Goal: Task Accomplishment & Management: Manage account settings

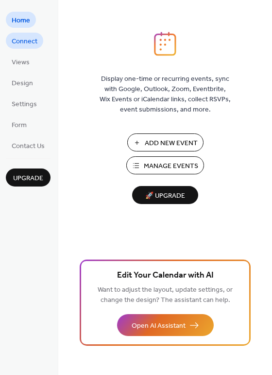
click at [18, 43] on span "Connect" at bounding box center [25, 41] width 26 height 10
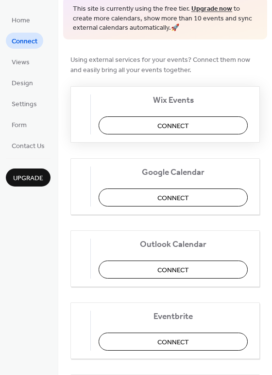
scroll to position [145, 0]
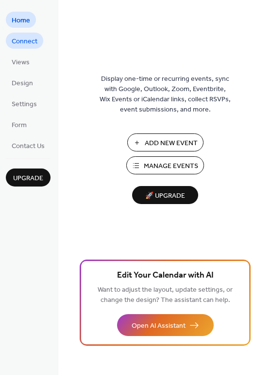
click at [20, 46] on span "Connect" at bounding box center [25, 41] width 26 height 10
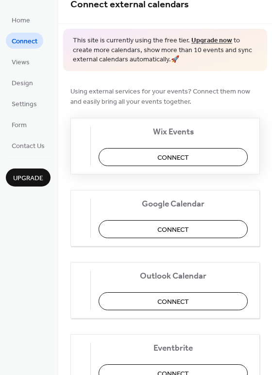
scroll to position [118, 0]
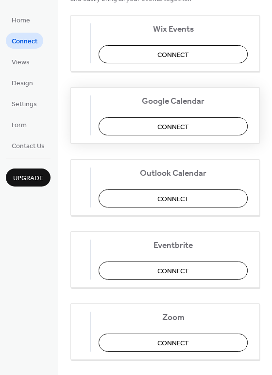
click at [149, 122] on button "Connect" at bounding box center [173, 126] width 149 height 18
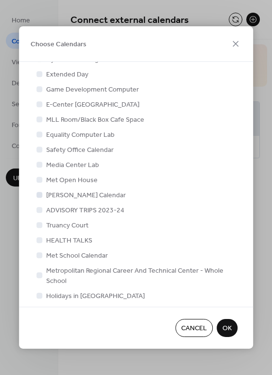
scroll to position [89, 0]
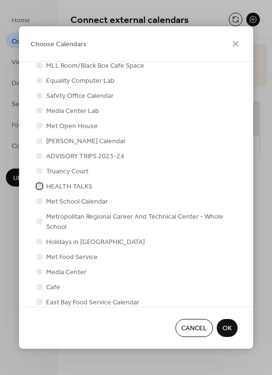
click at [39, 185] on div at bounding box center [39, 186] width 6 height 6
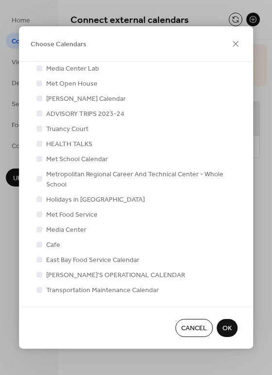
click at [228, 319] on button "OK" at bounding box center [227, 328] width 21 height 18
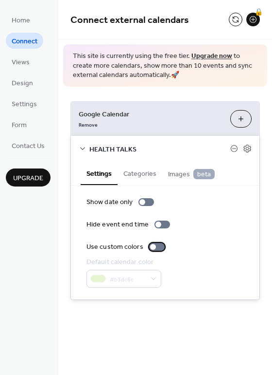
click at [154, 246] on div at bounding box center [153, 247] width 6 height 6
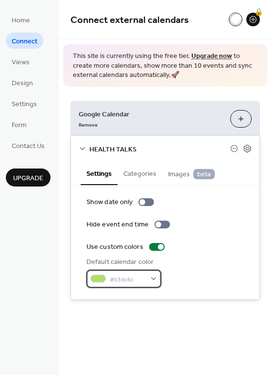
click at [155, 275] on div "#b3dc6c" at bounding box center [124, 279] width 75 height 18
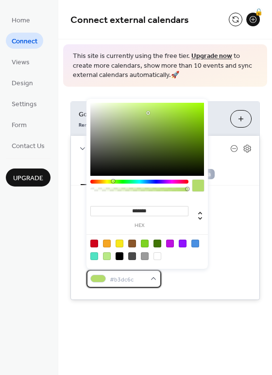
click at [156, 277] on div "#b3dc6c" at bounding box center [124, 279] width 75 height 18
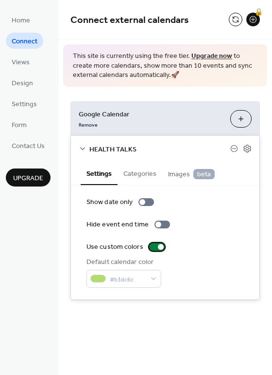
click at [161, 246] on div at bounding box center [161, 247] width 6 height 6
click at [139, 177] on button "Categories" at bounding box center [140, 173] width 45 height 22
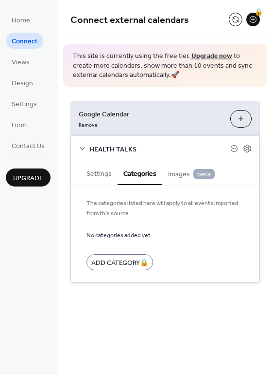
click at [111, 98] on div "Google Calendar Remove Choose Calendars HEALTH TALKS Settings Categories Images…" at bounding box center [165, 192] width 214 height 210
click at [23, 60] on span "Views" at bounding box center [21, 62] width 18 height 10
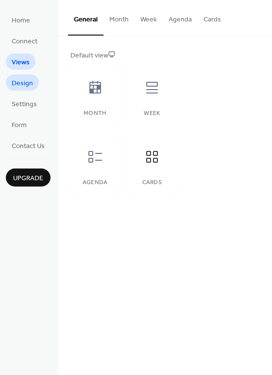
click at [24, 76] on link "Design" at bounding box center [22, 82] width 33 height 16
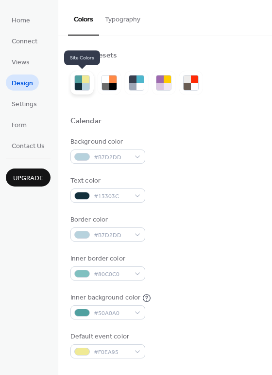
click at [80, 87] on div at bounding box center [78, 86] width 7 height 7
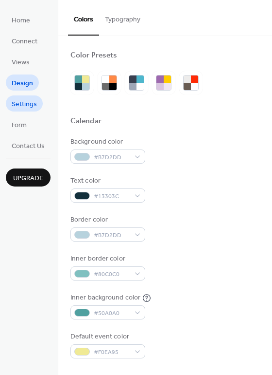
click at [21, 100] on span "Settings" at bounding box center [24, 104] width 25 height 10
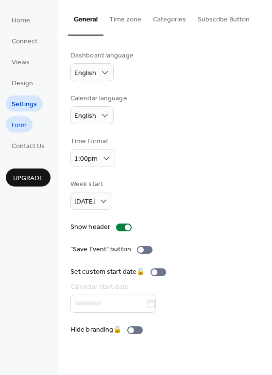
click at [26, 123] on span "Form" at bounding box center [19, 125] width 15 height 10
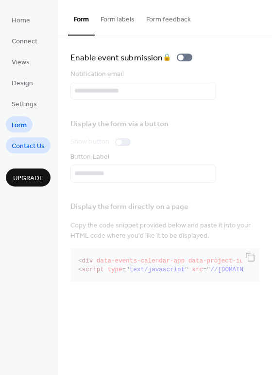
click at [27, 143] on span "Contact Us" at bounding box center [28, 146] width 33 height 10
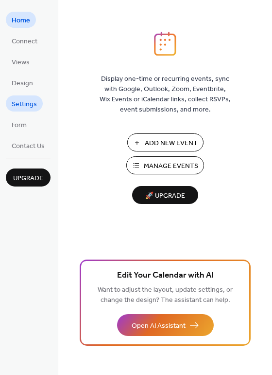
click at [26, 101] on span "Settings" at bounding box center [24, 104] width 25 height 10
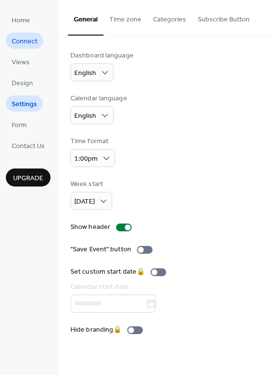
click at [23, 46] on span "Connect" at bounding box center [25, 41] width 26 height 10
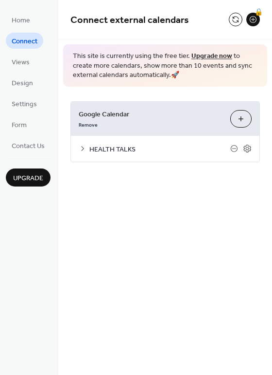
click at [84, 147] on icon at bounding box center [82, 148] width 3 height 5
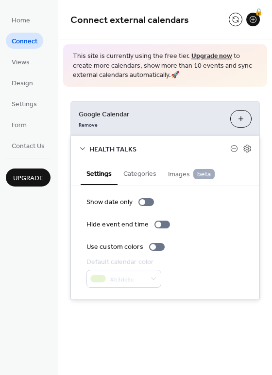
click at [83, 146] on icon at bounding box center [83, 149] width 8 height 8
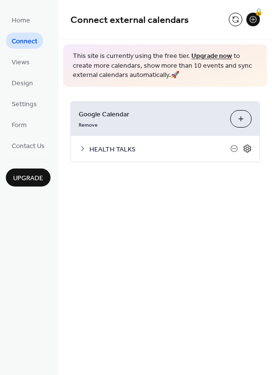
click at [252, 146] on icon at bounding box center [247, 148] width 9 height 9
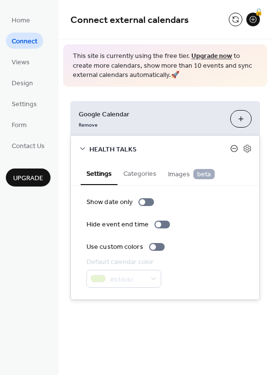
click at [235, 148] on icon at bounding box center [235, 149] width 8 height 8
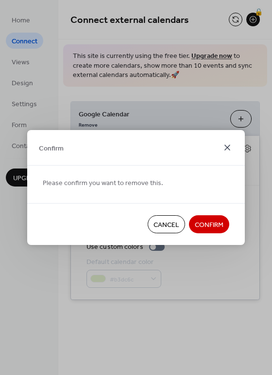
click at [227, 144] on icon at bounding box center [228, 148] width 12 height 12
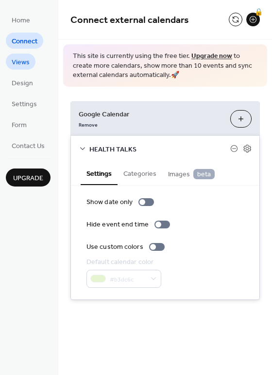
click at [27, 64] on span "Views" at bounding box center [21, 62] width 18 height 10
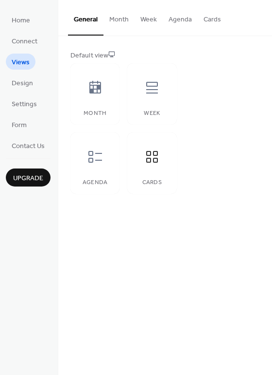
click at [113, 25] on button "Month" at bounding box center [119, 17] width 31 height 35
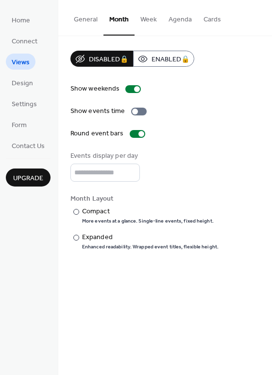
click at [144, 20] on button "Week" at bounding box center [149, 17] width 28 height 35
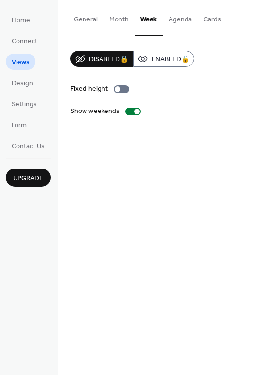
click at [175, 19] on button "Agenda" at bounding box center [180, 17] width 35 height 35
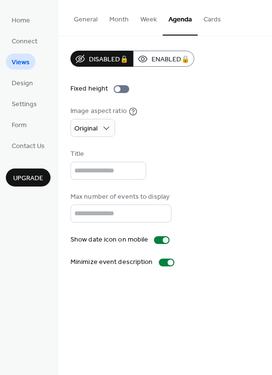
click at [205, 19] on button "Cards" at bounding box center [212, 17] width 29 height 35
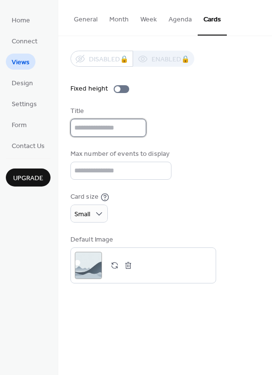
click at [104, 129] on input "text" at bounding box center [109, 128] width 76 height 18
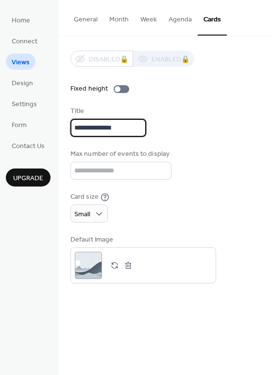
type input "**********"
click at [207, 154] on div "Max number of events to display *" at bounding box center [166, 164] width 190 height 31
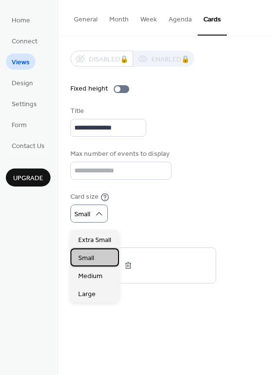
click at [99, 252] on div "Small" at bounding box center [95, 257] width 49 height 18
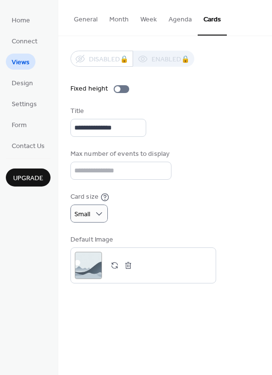
click at [161, 215] on div "Card size Small" at bounding box center [166, 207] width 190 height 31
click at [12, 83] on span "Design" at bounding box center [22, 83] width 21 height 10
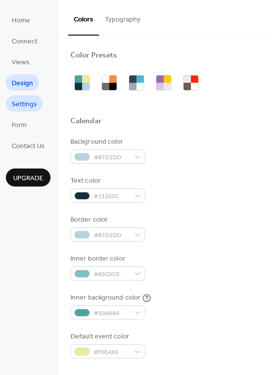
click at [21, 101] on span "Settings" at bounding box center [24, 104] width 25 height 10
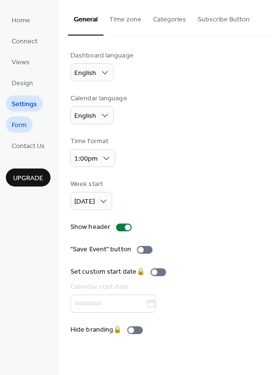
click at [24, 123] on span "Form" at bounding box center [19, 125] width 15 height 10
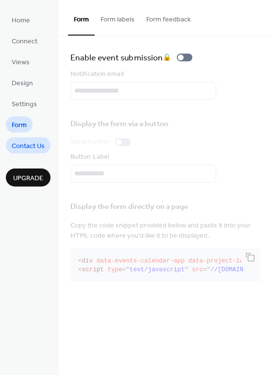
click at [19, 144] on span "Contact Us" at bounding box center [28, 146] width 33 height 10
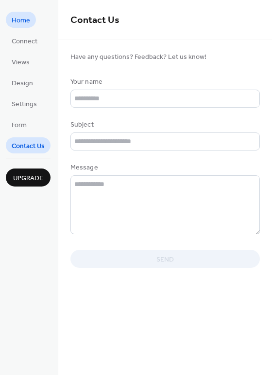
click at [11, 18] on link "Home" at bounding box center [21, 20] width 30 height 16
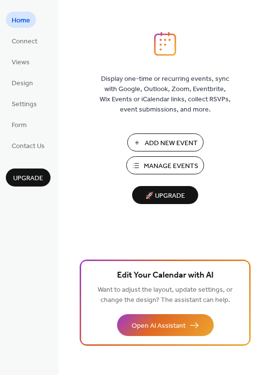
click at [162, 190] on span "🚀 Upgrade" at bounding box center [165, 195] width 54 height 13
